Goal: Contribute content

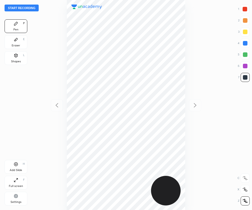
scroll to position [210, 161]
click at [247, 11] on div at bounding box center [244, 9] width 9 height 9
click at [28, 6] on button "Start recording" at bounding box center [22, 8] width 34 height 7
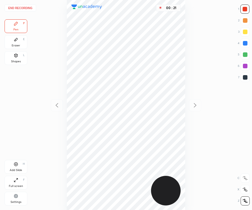
click at [245, 79] on div at bounding box center [245, 77] width 5 height 5
click at [245, 42] on div at bounding box center [245, 43] width 5 height 5
click at [244, 79] on div at bounding box center [245, 77] width 5 height 5
click at [16, 166] on icon at bounding box center [16, 164] width 5 height 5
click at [246, 44] on div at bounding box center [245, 43] width 5 height 5
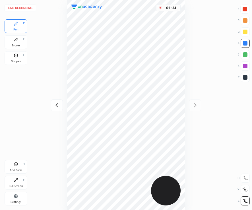
click at [245, 78] on div at bounding box center [245, 77] width 5 height 5
click at [22, 164] on div "Add Slide H" at bounding box center [16, 167] width 23 height 14
click at [244, 10] on div at bounding box center [245, 9] width 5 height 5
click at [15, 60] on div "Shapes" at bounding box center [16, 61] width 10 height 3
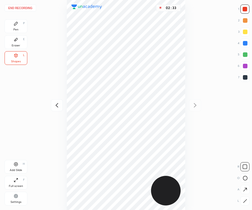
click at [22, 8] on button "End recording" at bounding box center [21, 8] width 32 height 7
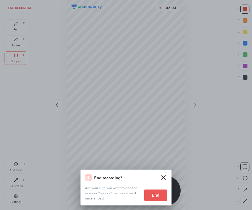
click at [159, 195] on button "End" at bounding box center [155, 195] width 23 height 11
